Goal: Find specific page/section: Find specific page/section

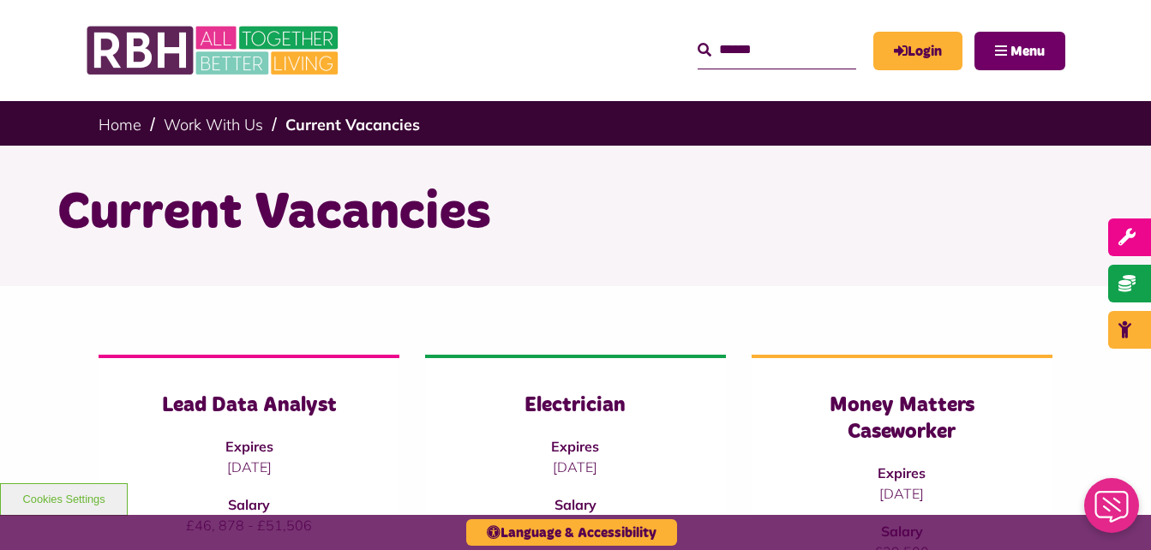
click at [1020, 52] on span "Menu" at bounding box center [1028, 52] width 34 height 14
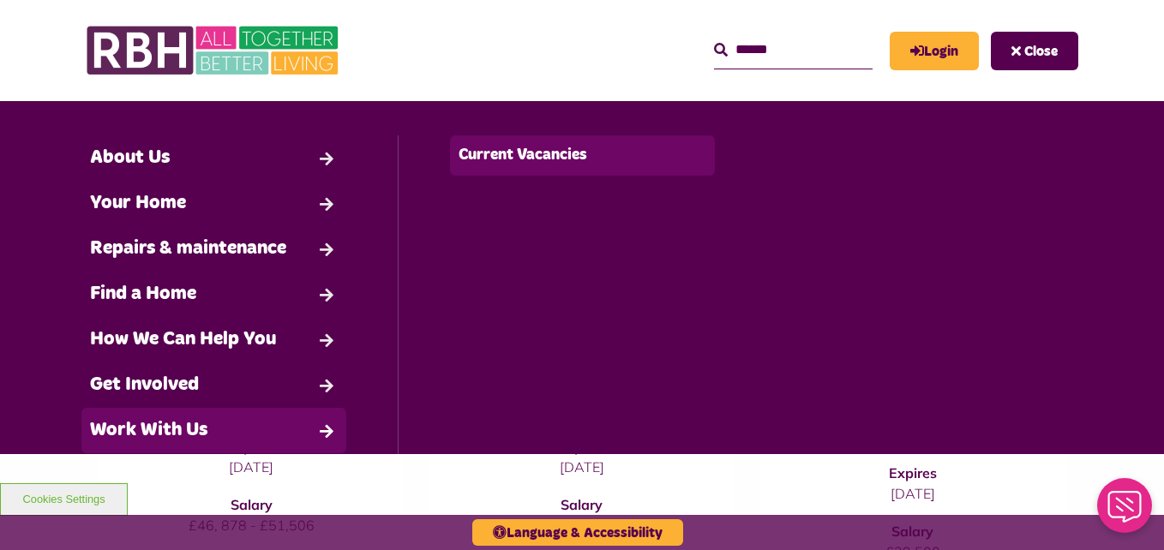
click at [515, 160] on link "Current Vacancies" at bounding box center [582, 155] width 264 height 40
